Goal: Information Seeking & Learning: Learn about a topic

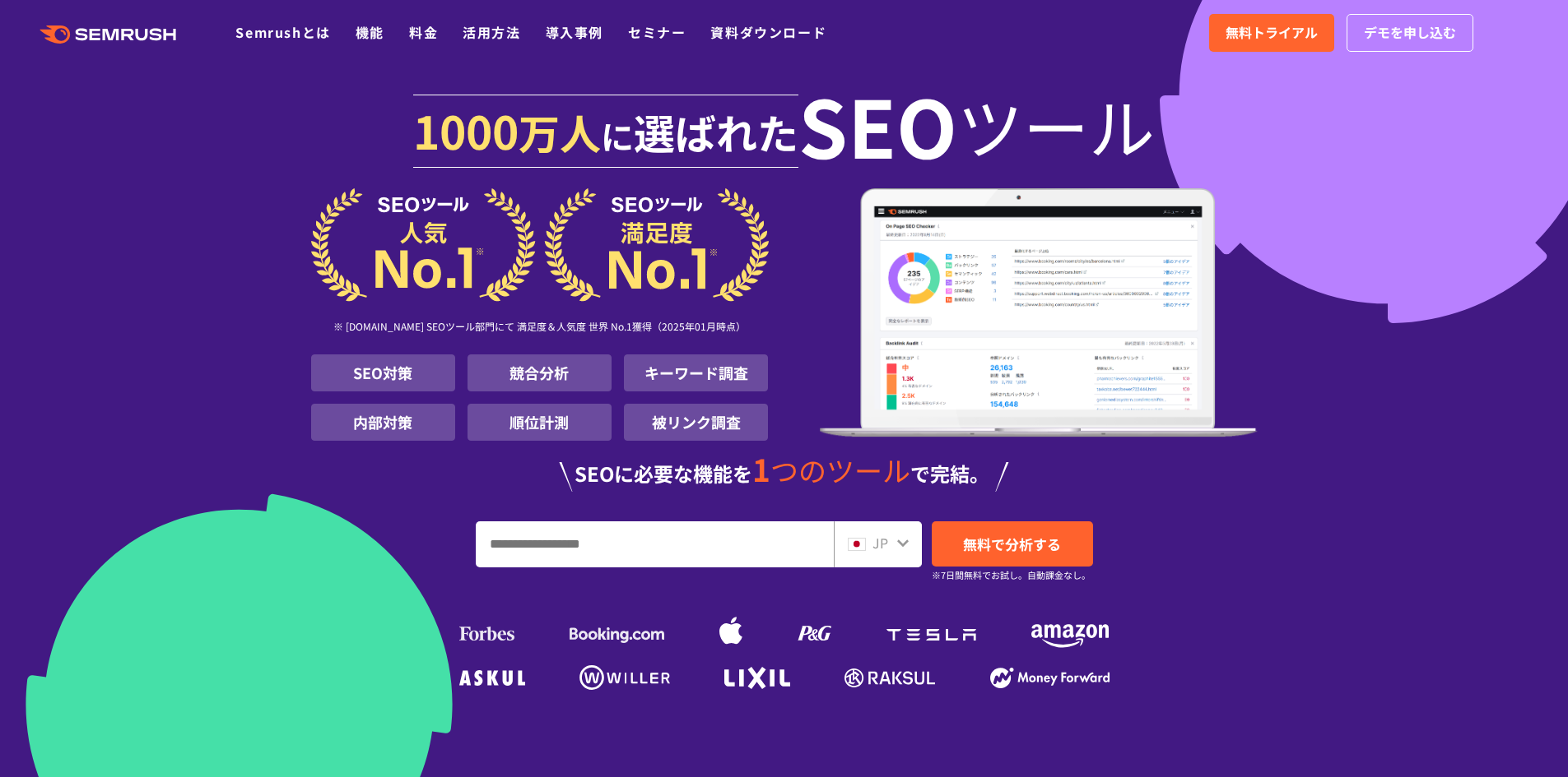
click at [717, 545] on input "URL、キーワードを入力してください" at bounding box center [655, 545] width 357 height 44
click at [682, 532] on input "URL、キーワードを入力してください" at bounding box center [655, 545] width 357 height 44
type input "*****"
click at [1010, 554] on span "無料で分析する" at bounding box center [1012, 544] width 98 height 20
